Goal: Navigation & Orientation: Find specific page/section

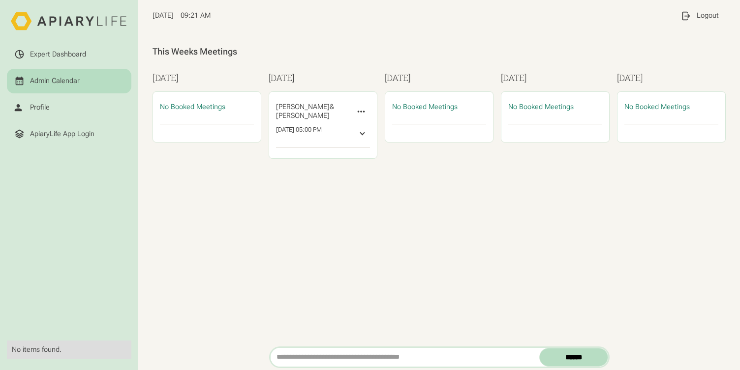
click at [60, 79] on div "Admin Calendar" at bounding box center [55, 81] width 50 height 9
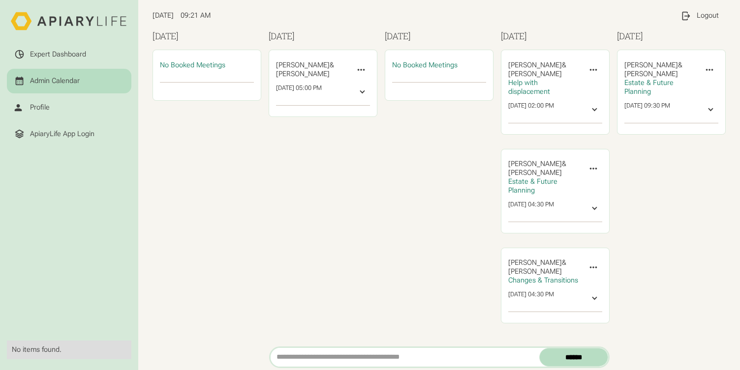
scroll to position [47, 0]
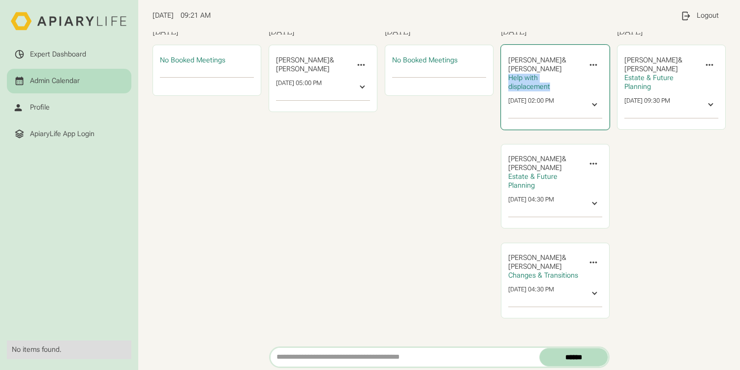
drag, startPoint x: 500, startPoint y: 76, endPoint x: 550, endPoint y: 84, distance: 51.2
click at [550, 84] on div "Help with displacement" at bounding box center [544, 83] width 72 height 18
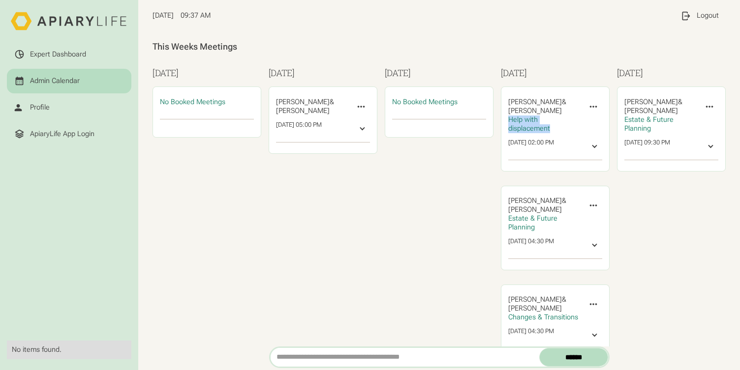
scroll to position [0, 0]
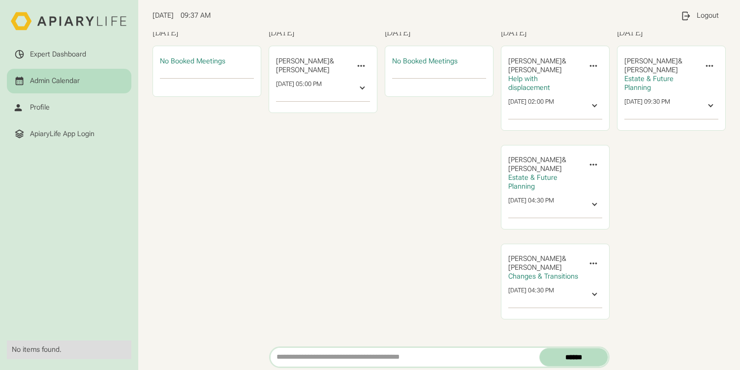
scroll to position [47, 0]
click at [702, 15] on div "Logout" at bounding box center [707, 15] width 22 height 9
